Goal: Navigation & Orientation: Find specific page/section

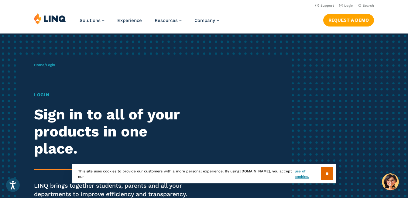
click at [47, 95] on h1 "Login" at bounding box center [112, 94] width 157 height 7
drag, startPoint x: 47, startPoint y: 95, endPoint x: 39, endPoint y: 84, distance: 13.3
click at [39, 84] on div "Home / Login Login Sign in to all of your products in one place. LINQ brings to…" at bounding box center [161, 139] width 255 height 168
click at [53, 65] on span "Login" at bounding box center [50, 65] width 9 height 4
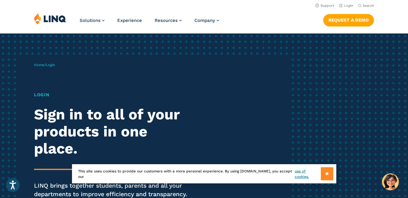
click at [322, 167] on input "**" at bounding box center [327, 173] width 12 height 13
click at [322, 167] on div "Home / Login Login Sign in to all of your products in one place. LINQ brings to…" at bounding box center [204, 138] width 408 height 210
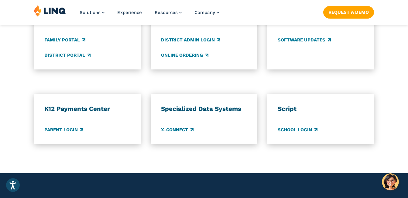
scroll to position [505, 0]
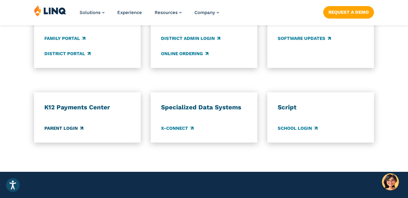
click at [58, 126] on link "Parent Login" at bounding box center [63, 128] width 39 height 7
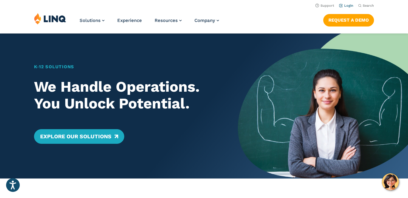
click at [350, 4] on link "Login" at bounding box center [346, 6] width 14 height 4
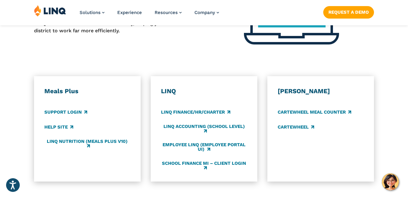
scroll to position [305, 0]
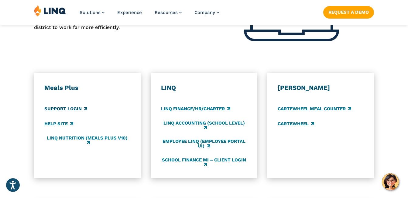
click at [74, 111] on link "Support Login" at bounding box center [65, 109] width 43 height 7
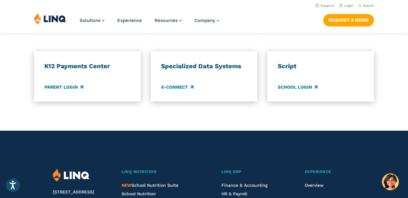
scroll to position [497, 0]
